Goal: Task Accomplishment & Management: Manage account settings

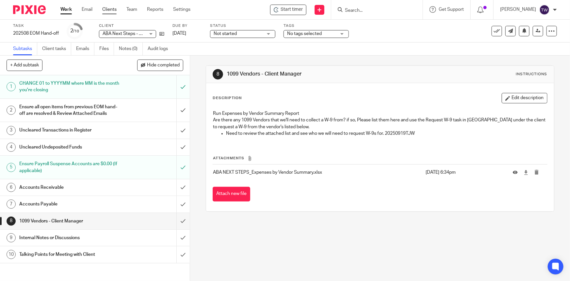
click at [108, 9] on link "Clients" at bounding box center [109, 9] width 14 height 7
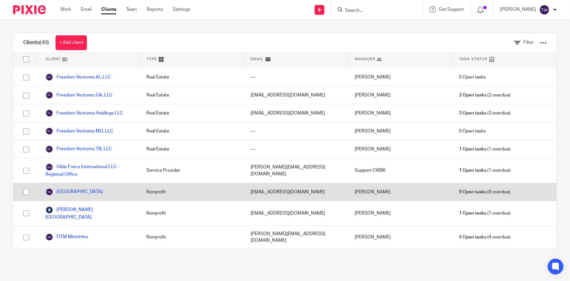
scroll to position [297, 0]
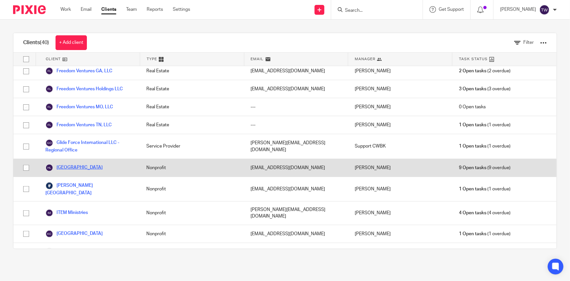
click at [77, 164] on link "[GEOGRAPHIC_DATA]" at bounding box center [73, 168] width 57 height 8
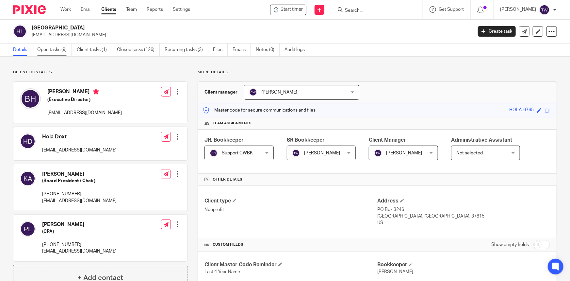
click at [52, 51] on link "Open tasks (9)" at bounding box center [54, 49] width 35 height 13
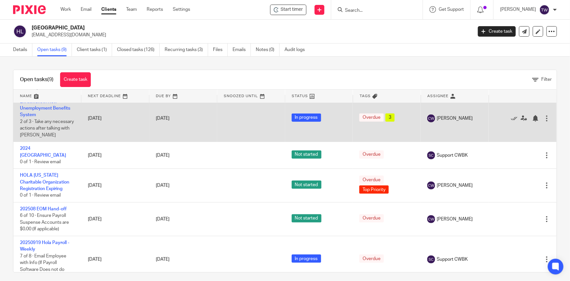
scroll to position [145, 0]
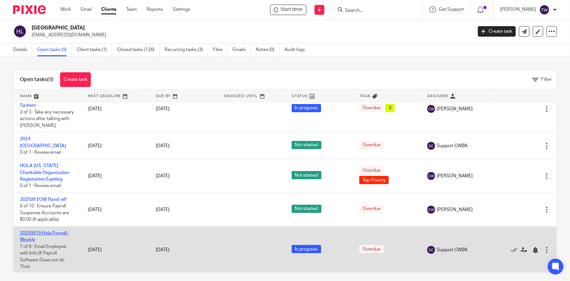
click at [32, 232] on link "20250919 Hola Payroll - Weekly" at bounding box center [44, 236] width 49 height 11
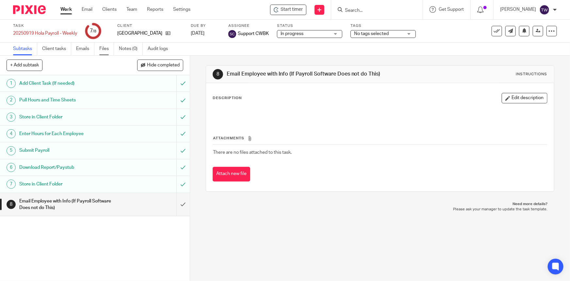
click at [104, 52] on link "Files" at bounding box center [106, 48] width 15 height 13
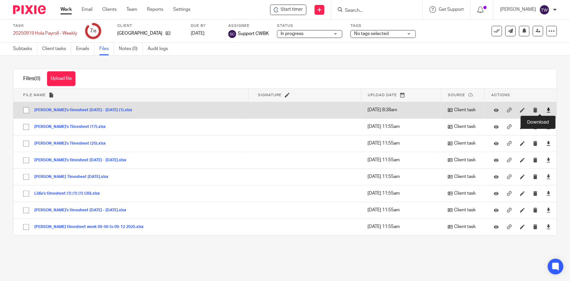
click at [546, 108] on icon at bounding box center [548, 109] width 5 height 5
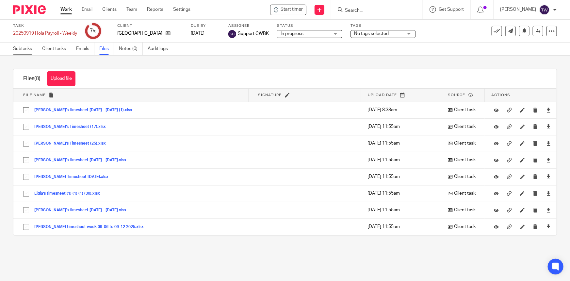
click at [23, 52] on link "Subtasks" at bounding box center [25, 48] width 24 height 13
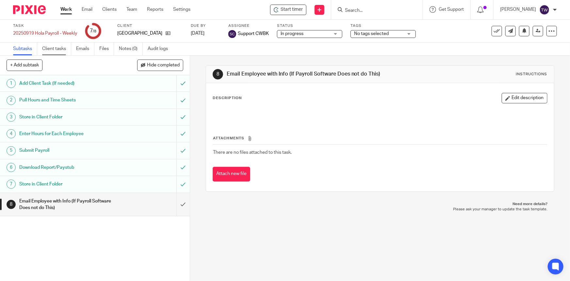
click at [52, 49] on link "Client tasks" at bounding box center [56, 48] width 29 height 13
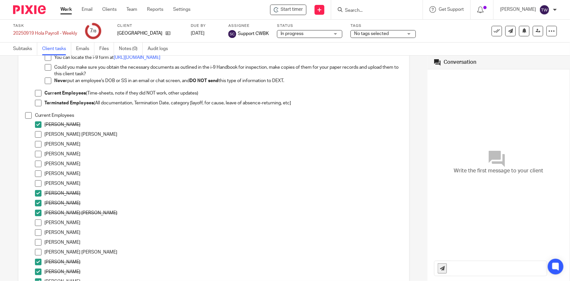
scroll to position [59, 0]
